Goal: Find contact information: Obtain details needed to contact an individual or organization

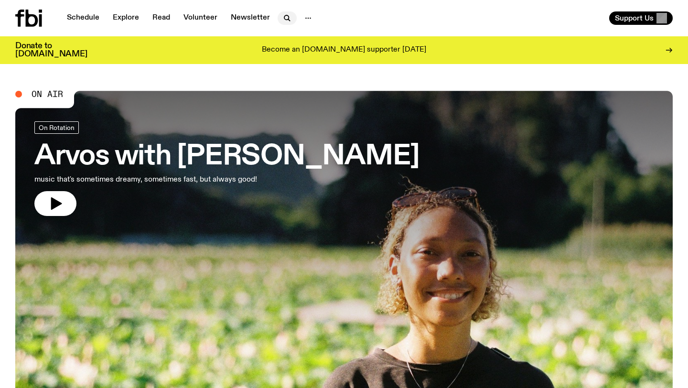
click at [282, 21] on icon "button" at bounding box center [286, 17] width 11 height 11
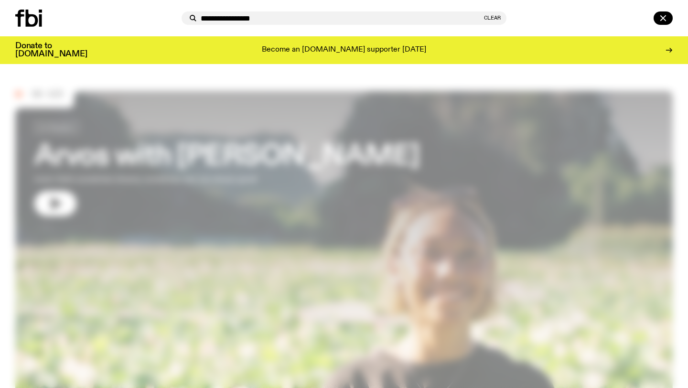
type input "**********"
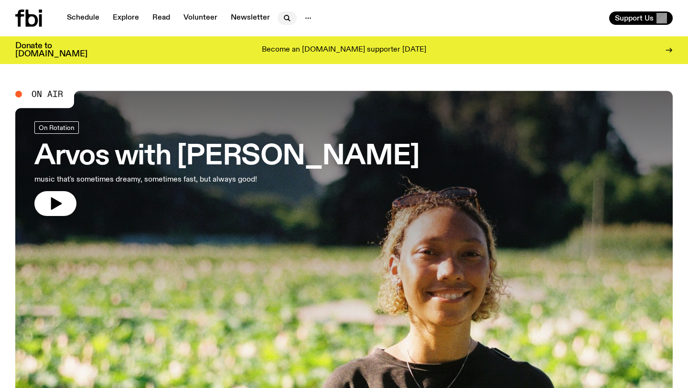
click at [283, 19] on icon "button" at bounding box center [286, 17] width 11 height 11
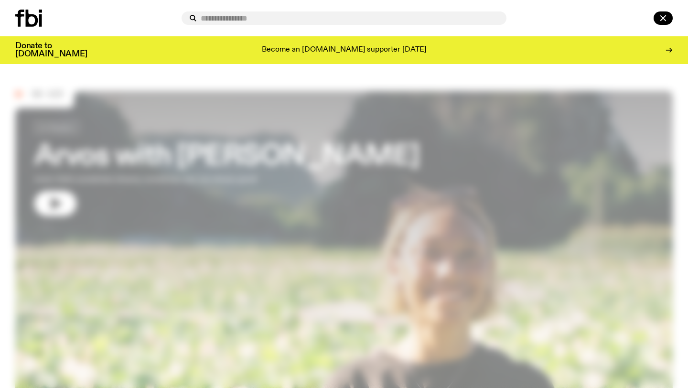
click at [270, 17] on input "text" at bounding box center [350, 18] width 298 height 8
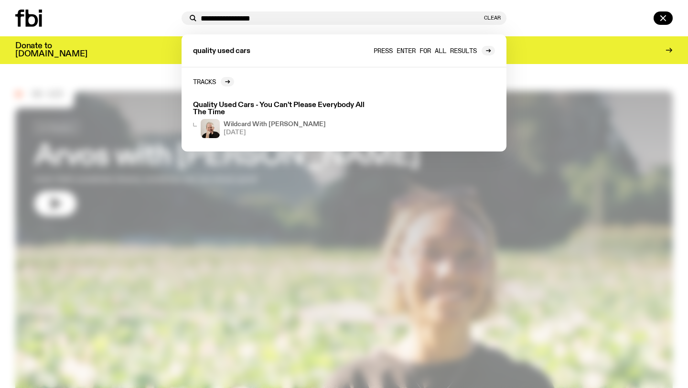
type input "**********"
click at [438, 51] on span "Press enter for all results" at bounding box center [425, 50] width 103 height 7
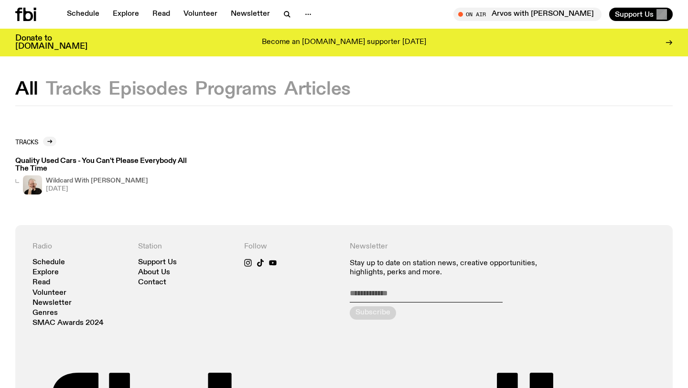
scroll to position [11, 0]
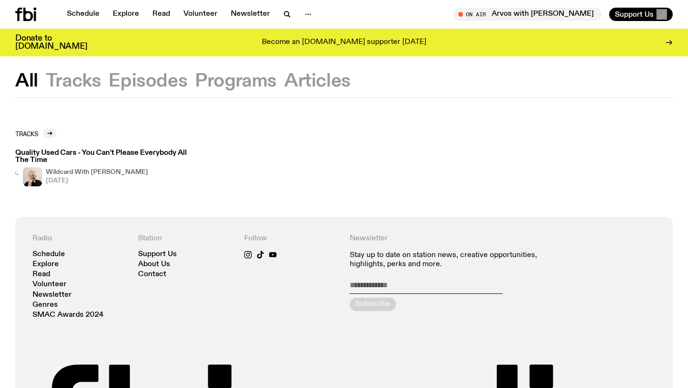
click at [108, 85] on button "Tracks" at bounding box center [147, 81] width 79 height 17
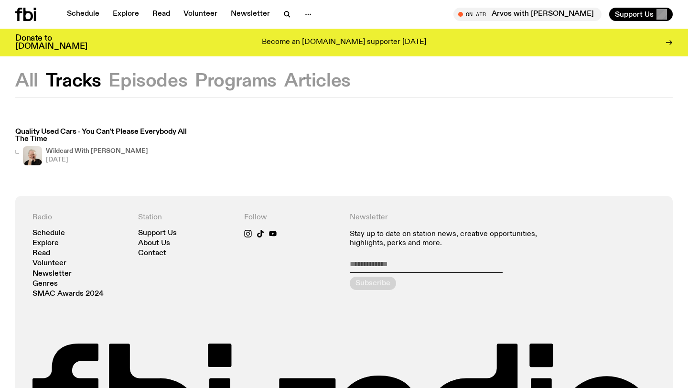
click at [195, 85] on button "Episodes" at bounding box center [236, 81] width 82 height 17
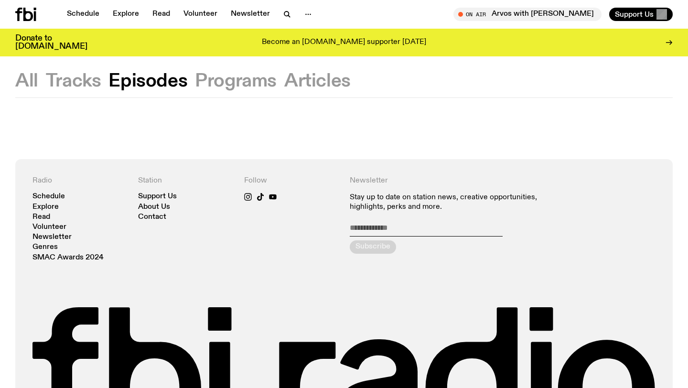
click at [284, 78] on button "Programs" at bounding box center [317, 81] width 66 height 17
click at [319, 82] on button "Articles" at bounding box center [317, 81] width 66 height 17
click at [46, 86] on button "All" at bounding box center [73, 81] width 55 height 17
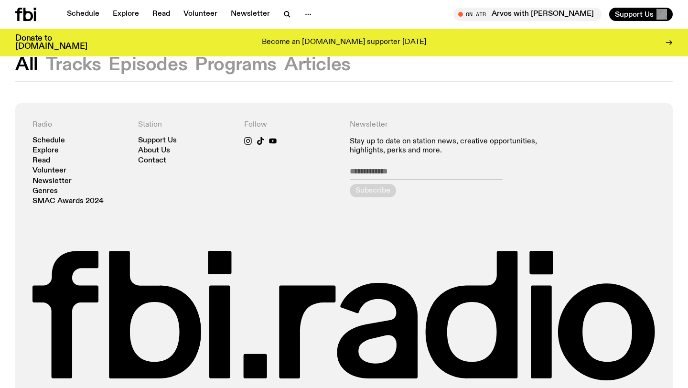
scroll to position [120, 0]
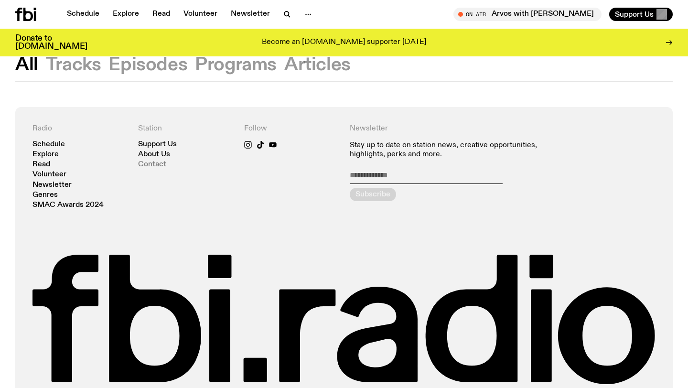
click at [153, 164] on link "Contact" at bounding box center [152, 164] width 28 height 7
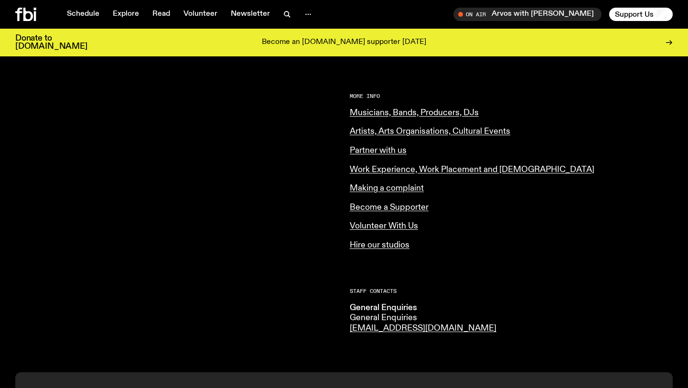
scroll to position [359, 0]
click at [384, 114] on link "Musicians, Bands, Producers, DJs" at bounding box center [414, 113] width 129 height 9
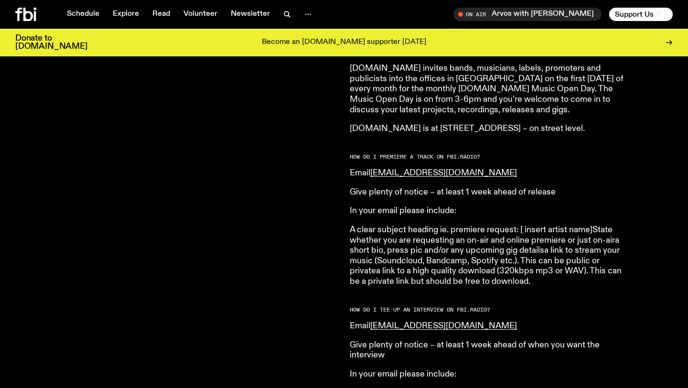
scroll to position [952, 0]
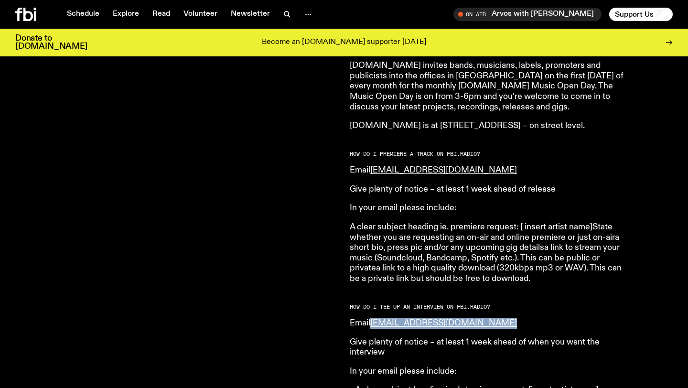
click at [323, 298] on div "Are you a musician, in a band, a producer, or DJ and want to send us your stuff?" at bounding box center [176, 228] width 323 height 1574
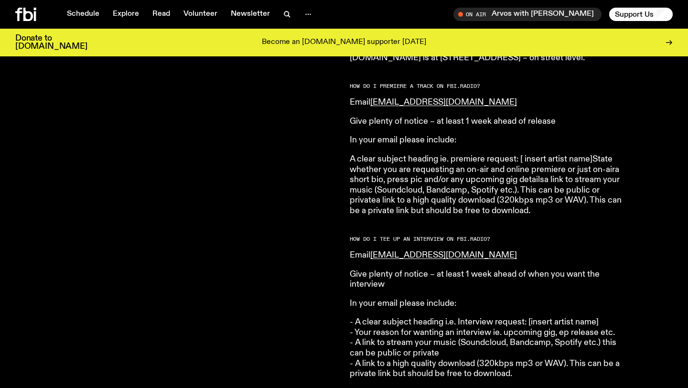
scroll to position [1023, 0]
